Goal: Transaction & Acquisition: Purchase product/service

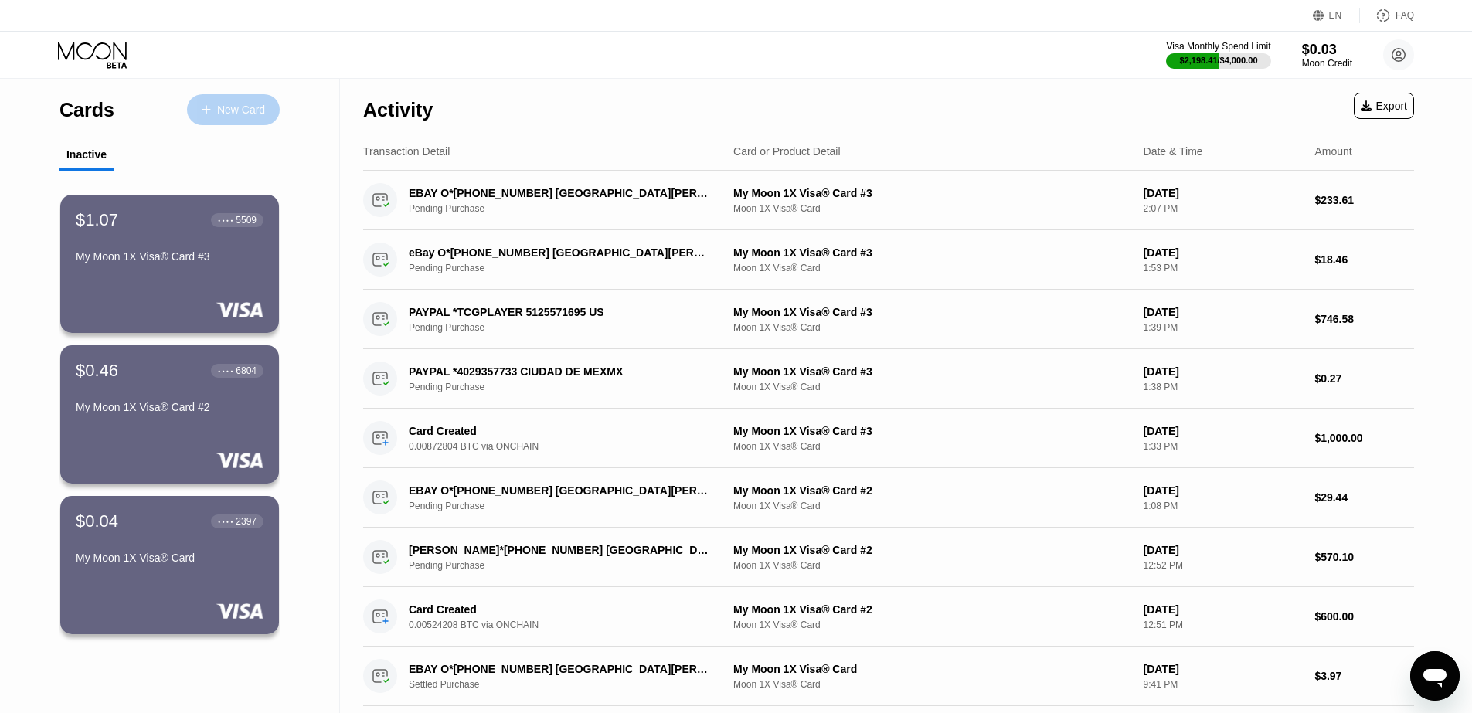
click at [229, 112] on div "New Card" at bounding box center [241, 110] width 48 height 13
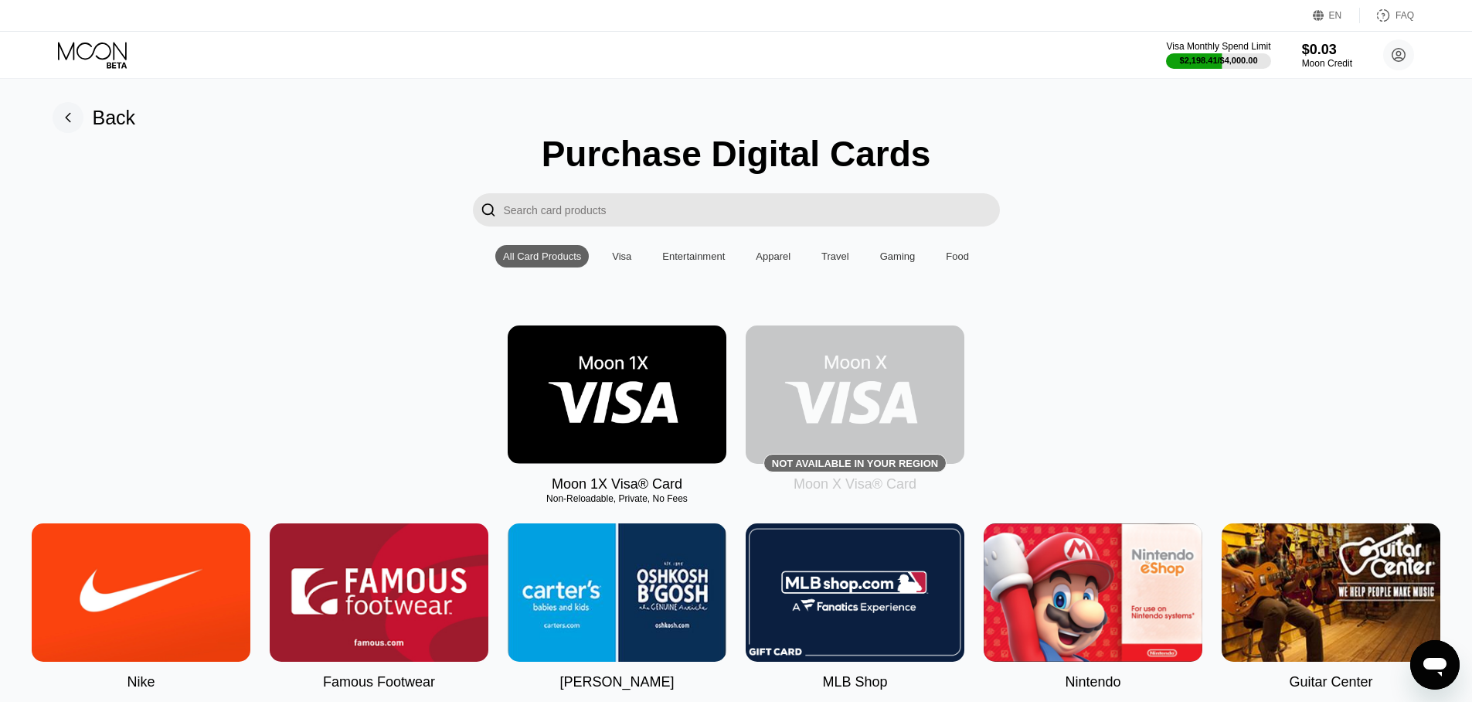
click at [624, 353] on img at bounding box center [617, 394] width 219 height 138
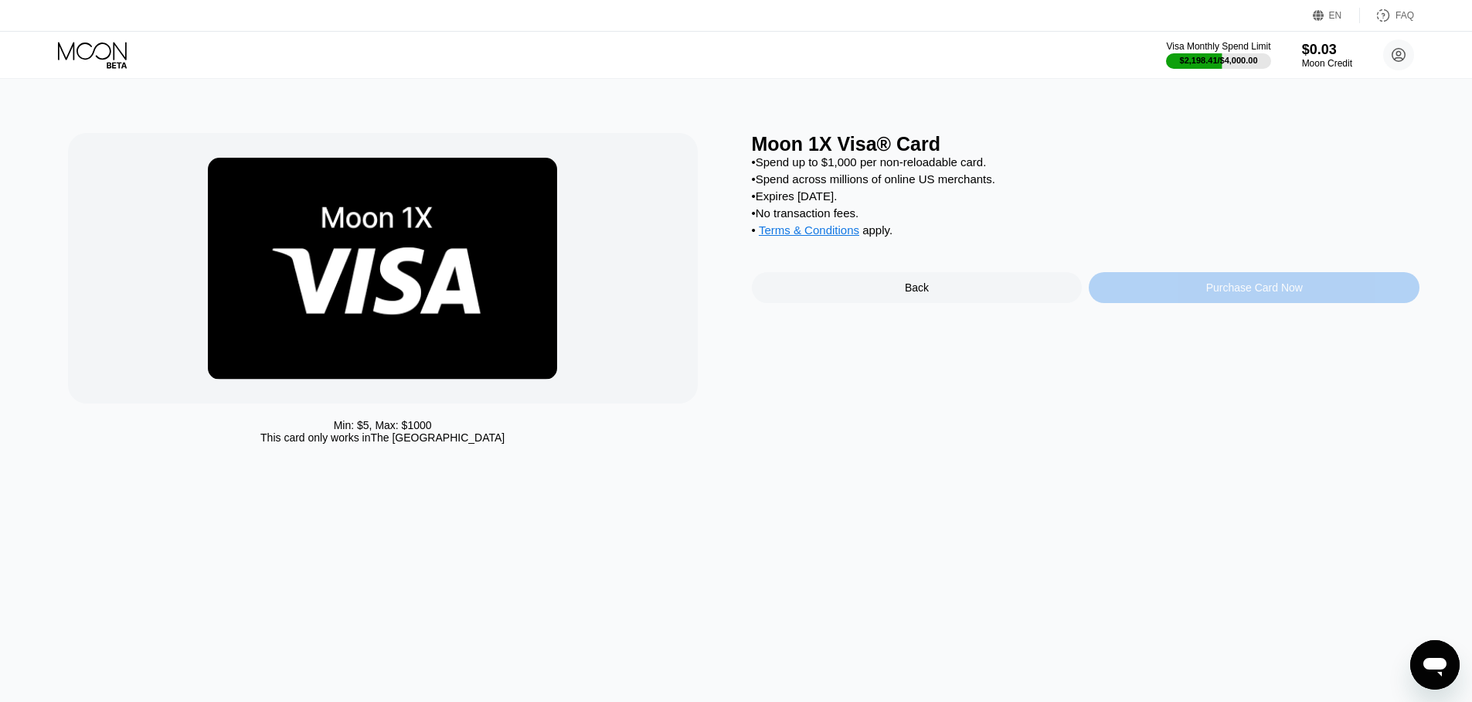
click at [1193, 279] on div "Purchase Card Now" at bounding box center [1254, 287] width 331 height 31
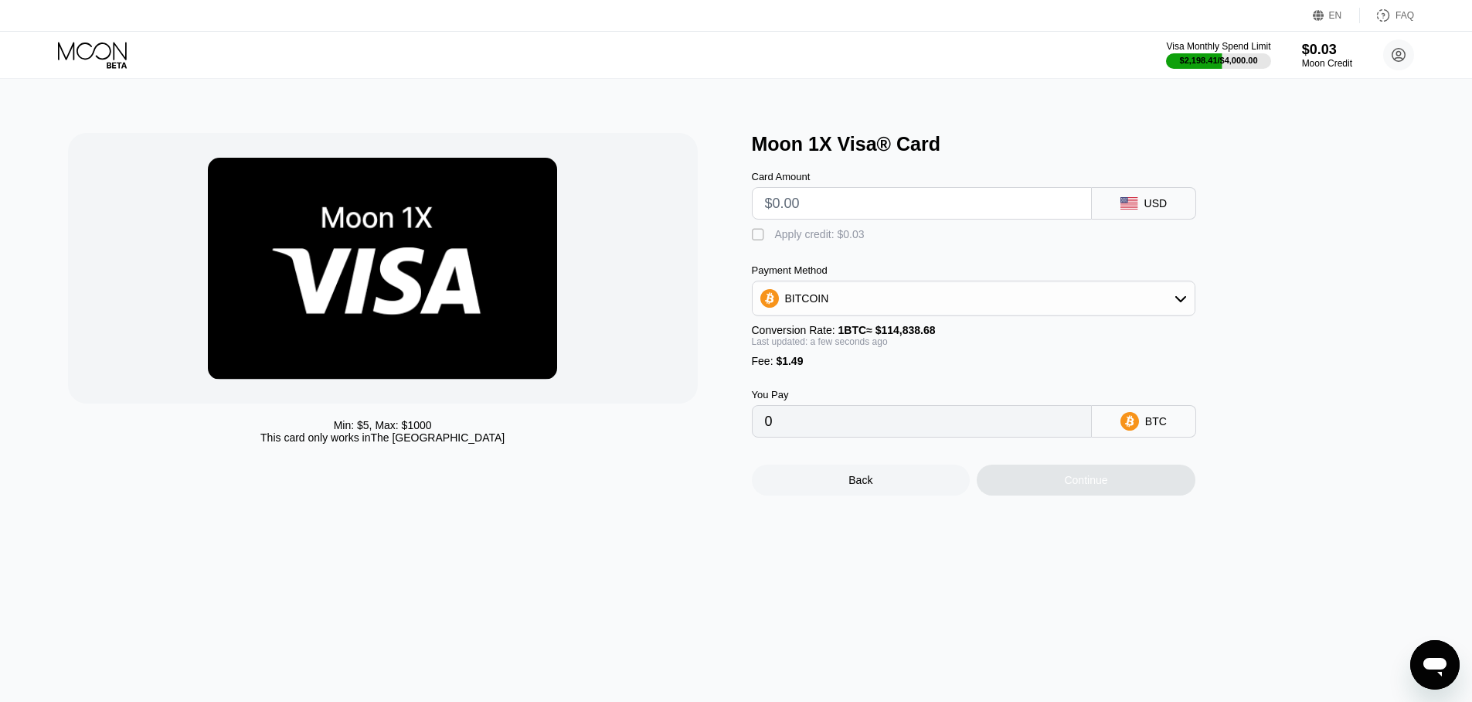
click at [859, 200] on input "text" at bounding box center [922, 203] width 314 height 31
type input "$7"
type input "0.00007393"
type input "$720"
type input "0.00628264"
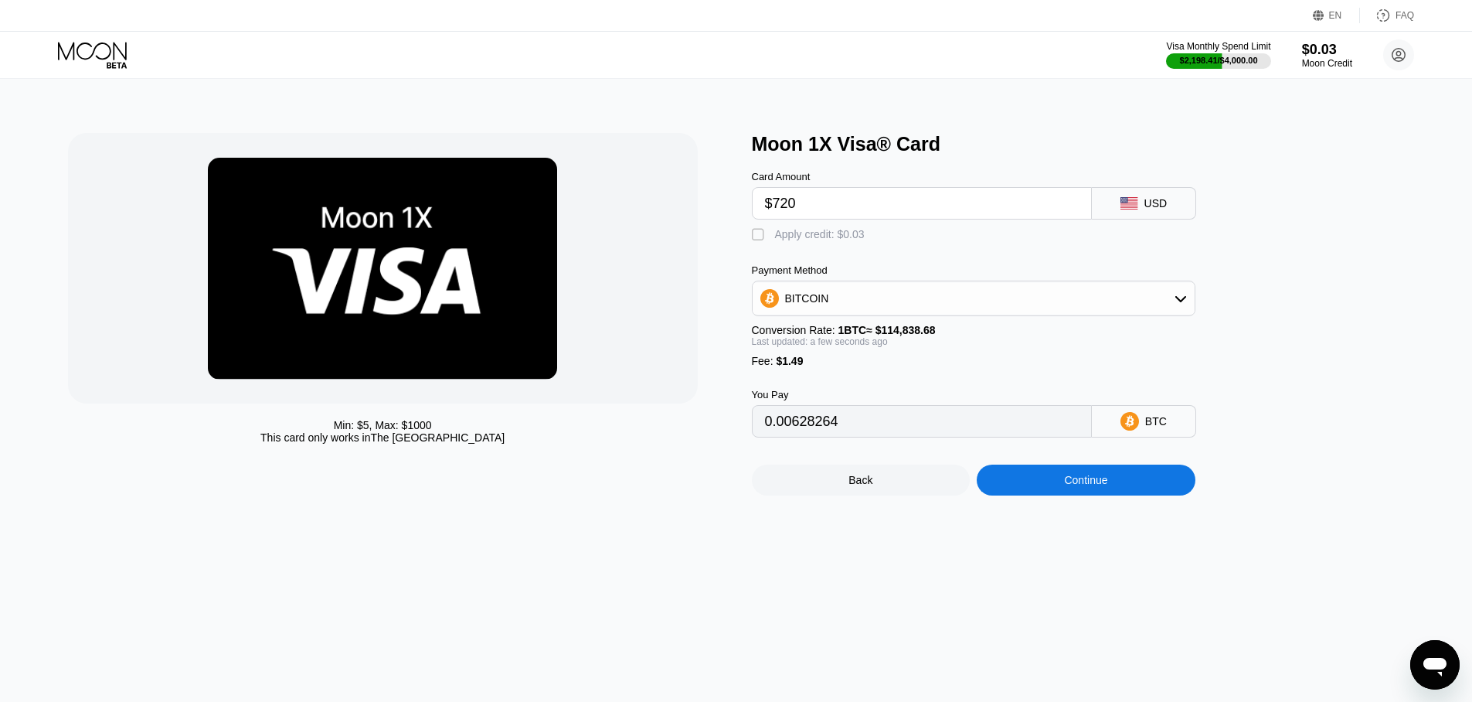
type input "$720"
click at [1035, 472] on div "Continue" at bounding box center [1086, 480] width 219 height 31
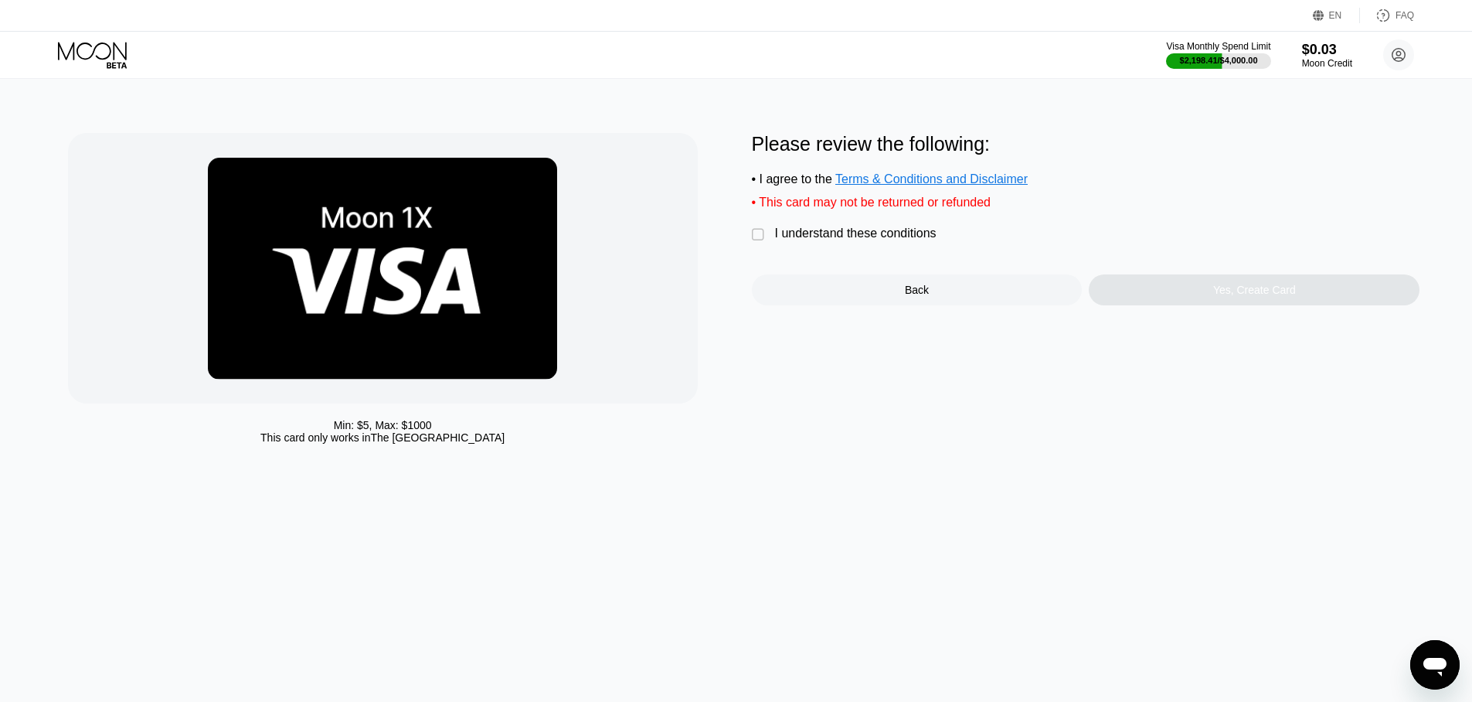
click at [757, 238] on div "" at bounding box center [759, 234] width 15 height 15
click at [1153, 289] on div "Yes, Create Card" at bounding box center [1254, 289] width 331 height 31
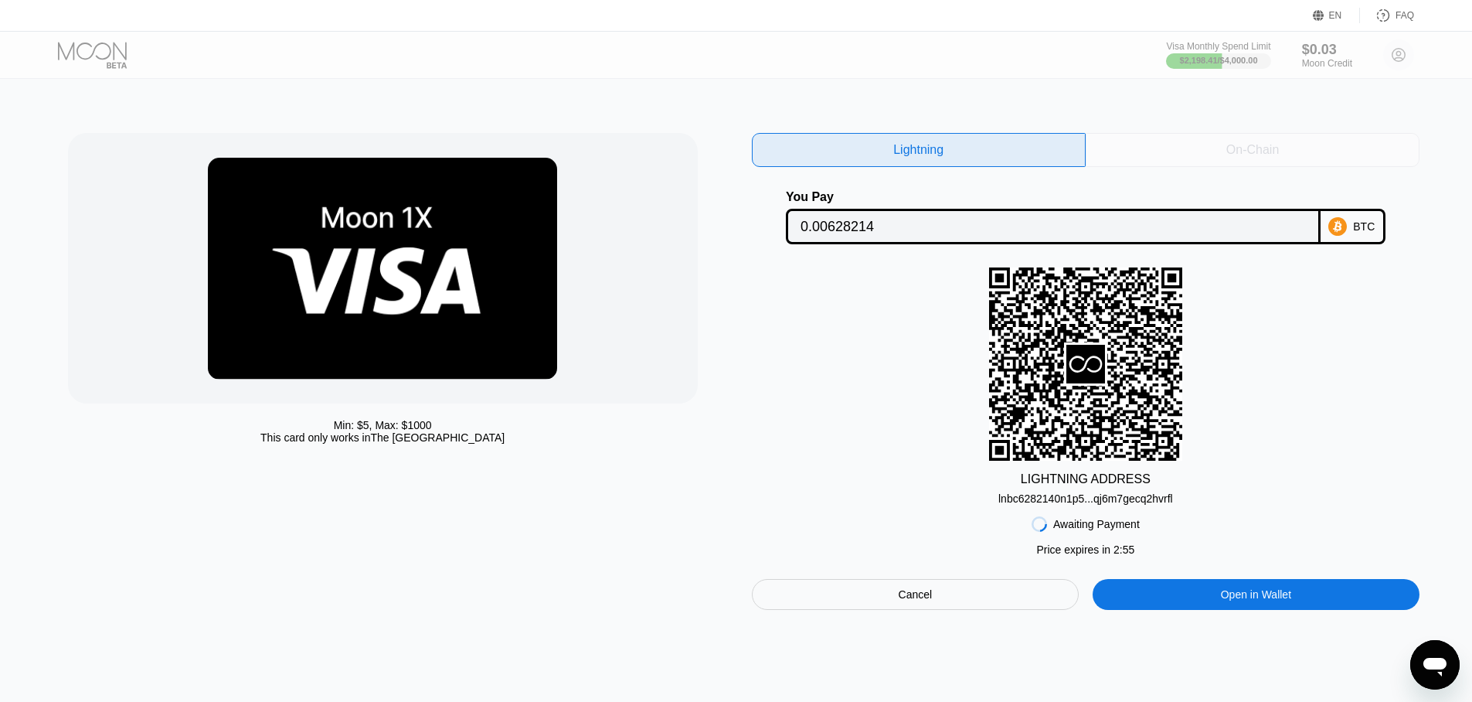
click at [1207, 152] on div "On-Chain" at bounding box center [1253, 150] width 334 height 34
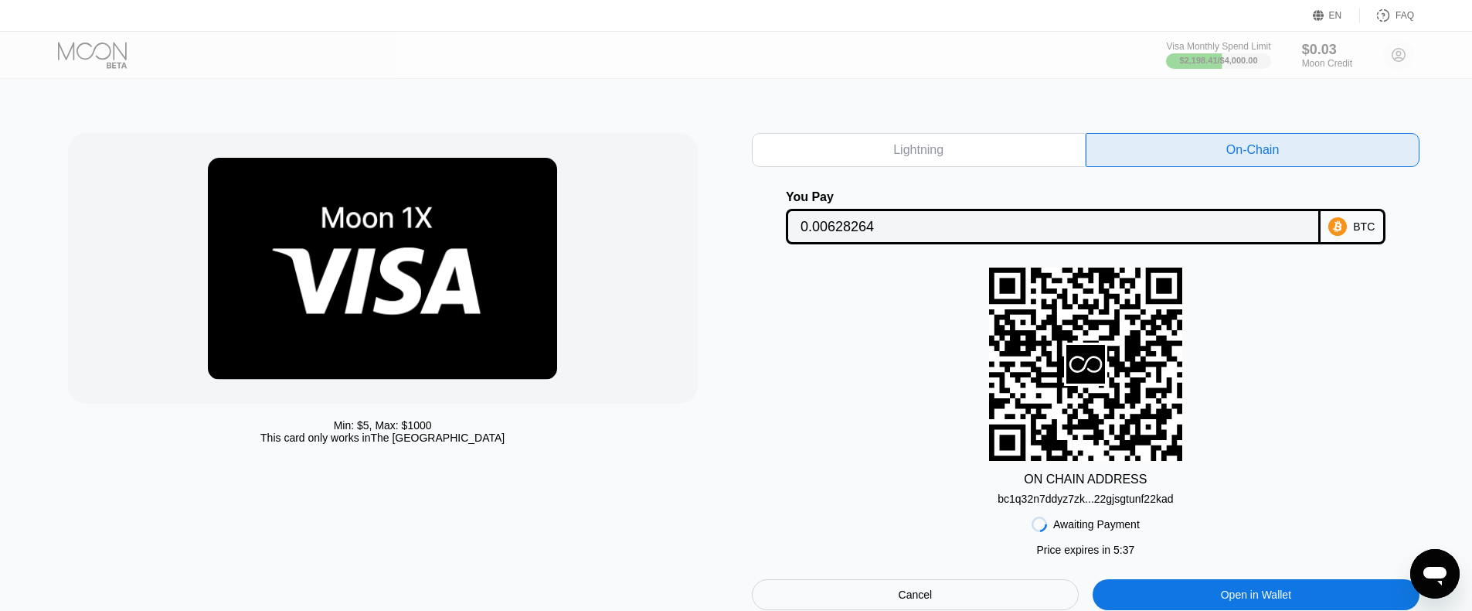
click at [1163, 492] on div "bc1q32n7ddyz7zk...22gjsgtunf22kad" at bounding box center [1085, 495] width 175 height 19
click at [985, 226] on input "0.00628264" at bounding box center [1054, 226] width 506 height 31
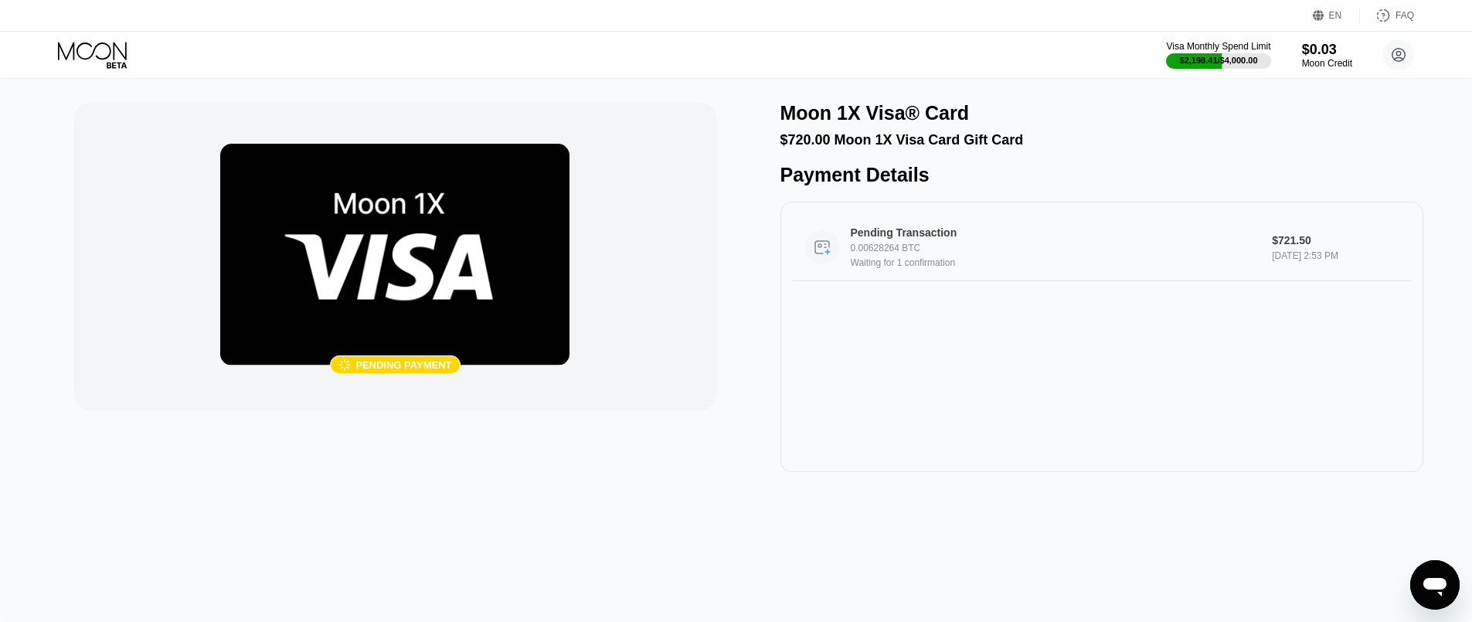
click at [933, 263] on div "Waiting for 1 confirmation" at bounding box center [1056, 262] width 410 height 11
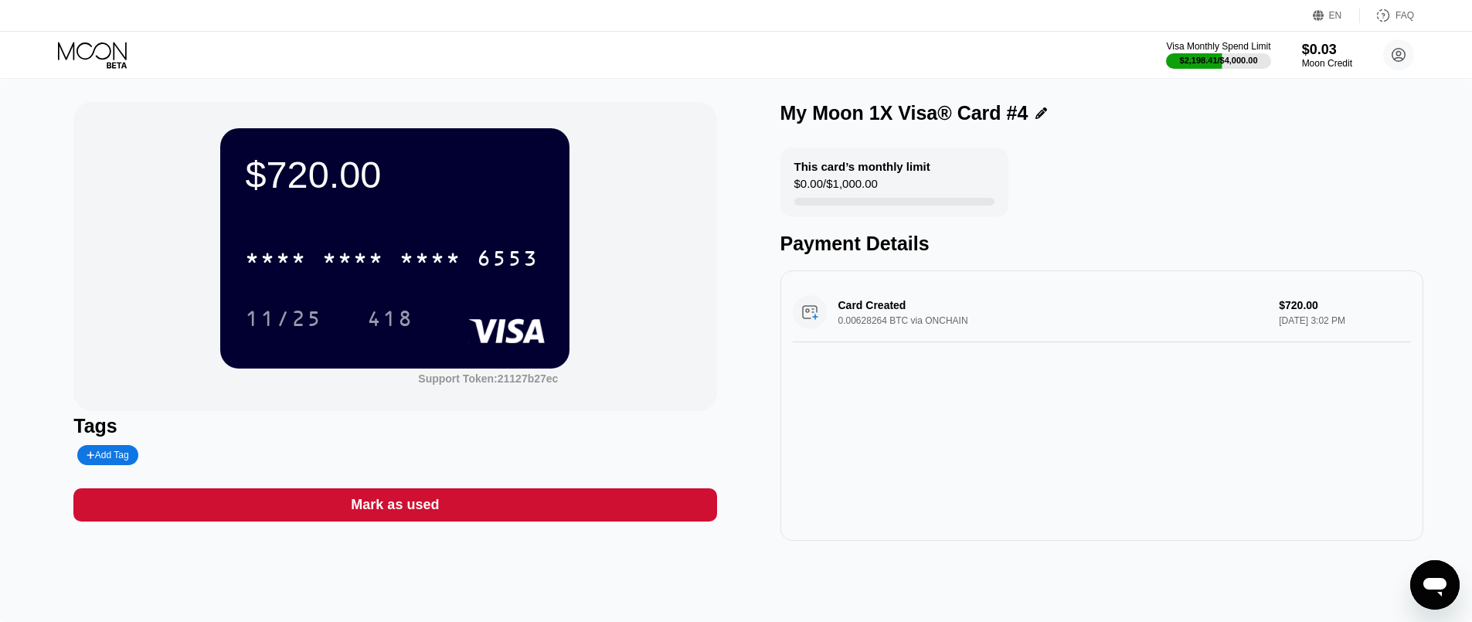
click at [479, 266] on div "6553" at bounding box center [508, 260] width 62 height 25
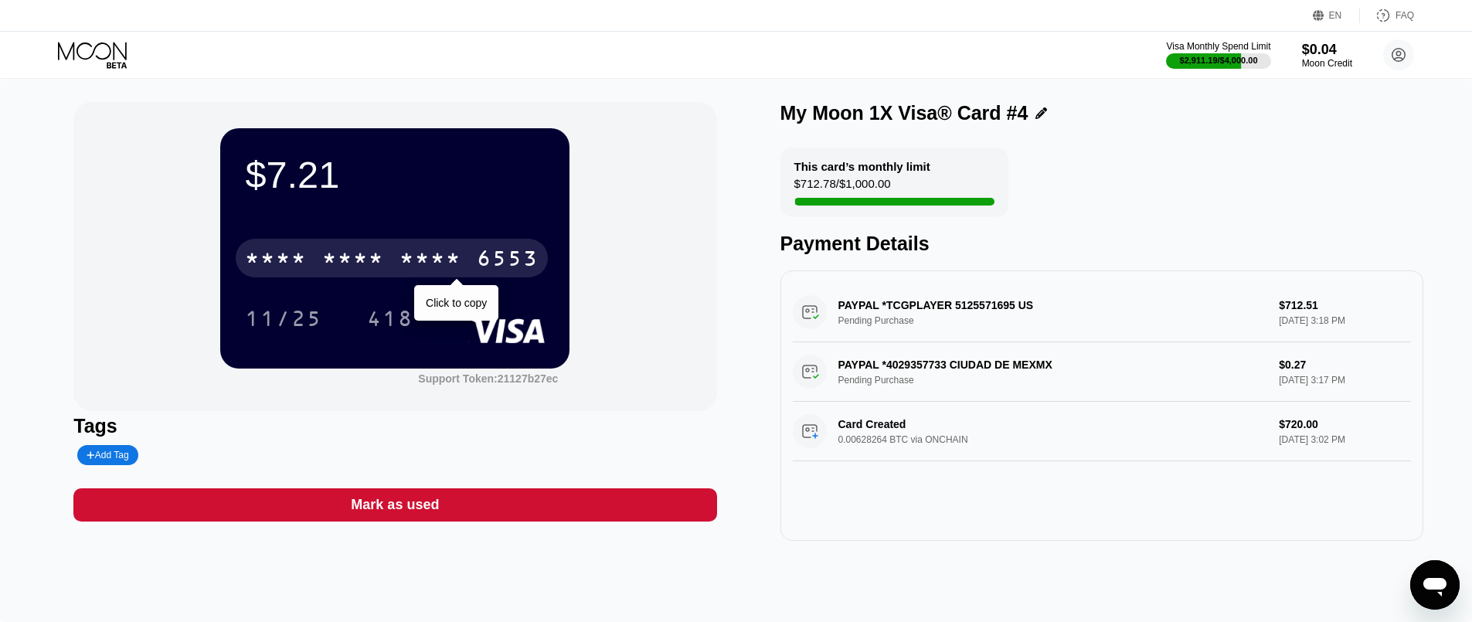
click at [475, 262] on div "* * * * * * * * * * * * 6553" at bounding box center [392, 258] width 312 height 39
